Goal: Obtain resource: Download file/media

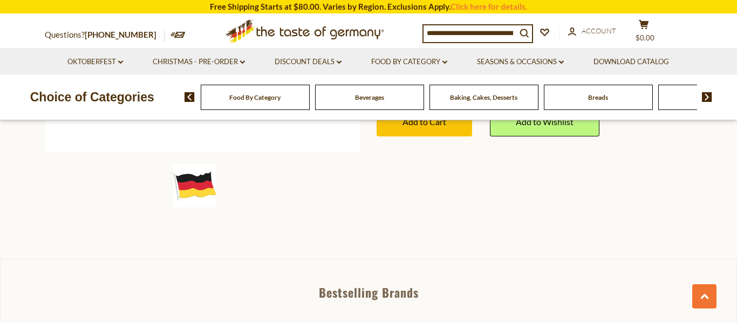
scroll to position [346, 0]
click at [642, 74] on li "Download Catalog" at bounding box center [631, 61] width 104 height 26
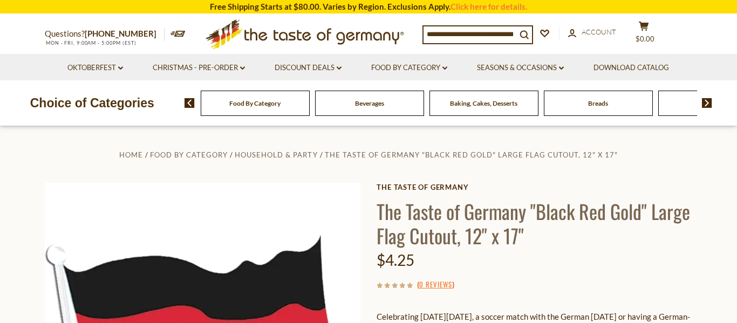
click at [504, 36] on input at bounding box center [469, 33] width 93 height 15
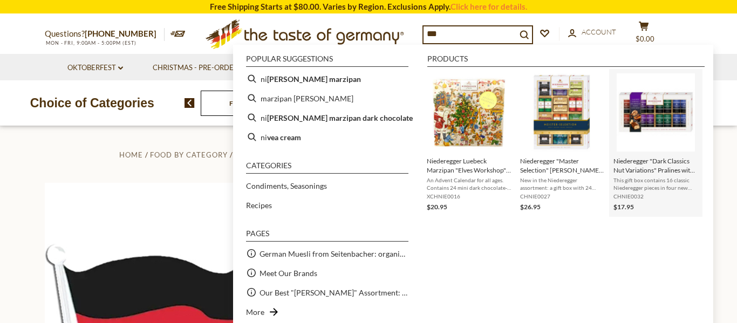
type input "****"
